Goal: Find contact information: Find contact information

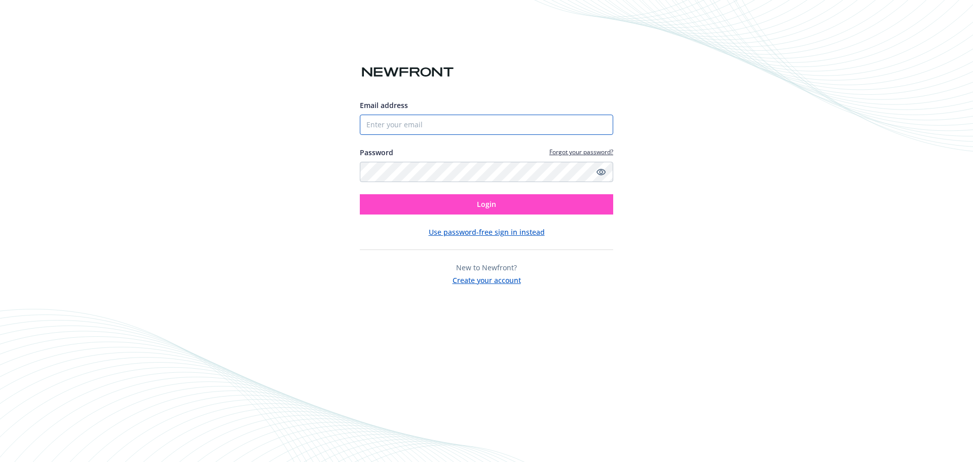
type input "[EMAIL_ADDRESS][DOMAIN_NAME]"
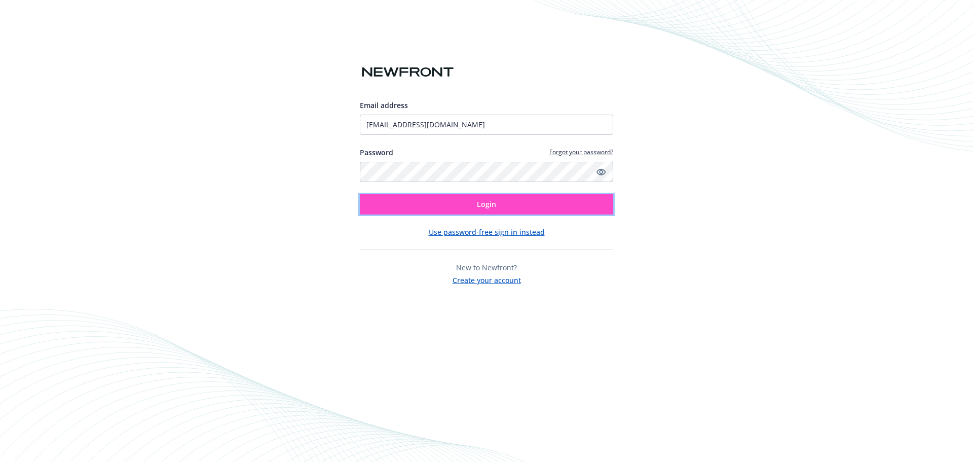
click at [452, 205] on button "Login" at bounding box center [487, 204] width 254 height 20
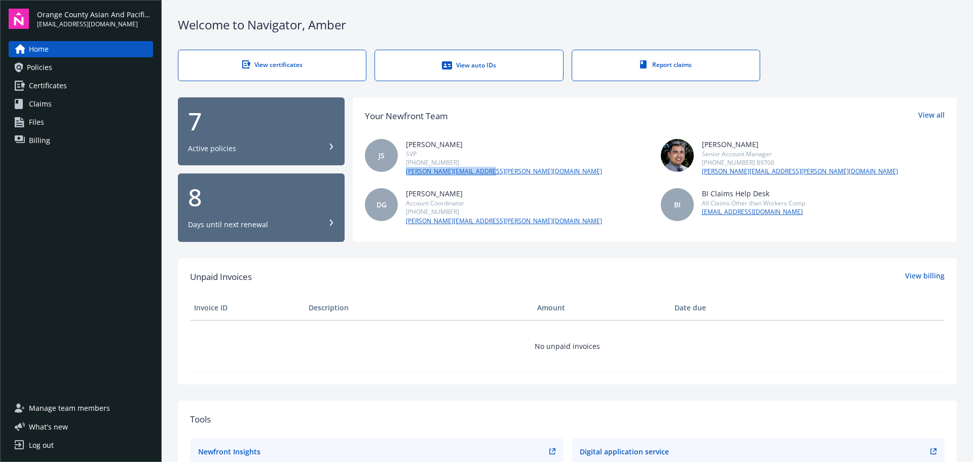
drag, startPoint x: 489, startPoint y: 171, endPoint x: 403, endPoint y: 173, distance: 86.2
click at [403, 173] on div "JS [PERSON_NAME] SVP [PHONE_NUMBER] [PERSON_NAME][EMAIL_ADDRESS][PERSON_NAME][D…" at bounding box center [507, 157] width 284 height 37
copy link "[PERSON_NAME][EMAIL_ADDRESS][PERSON_NAME][DOMAIN_NAME]"
